Goal: Task Accomplishment & Management: Use online tool/utility

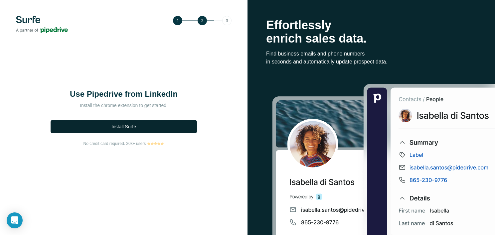
click at [129, 128] on span "Install Surfe" at bounding box center [123, 126] width 25 height 7
